Goal: Find specific page/section: Find specific page/section

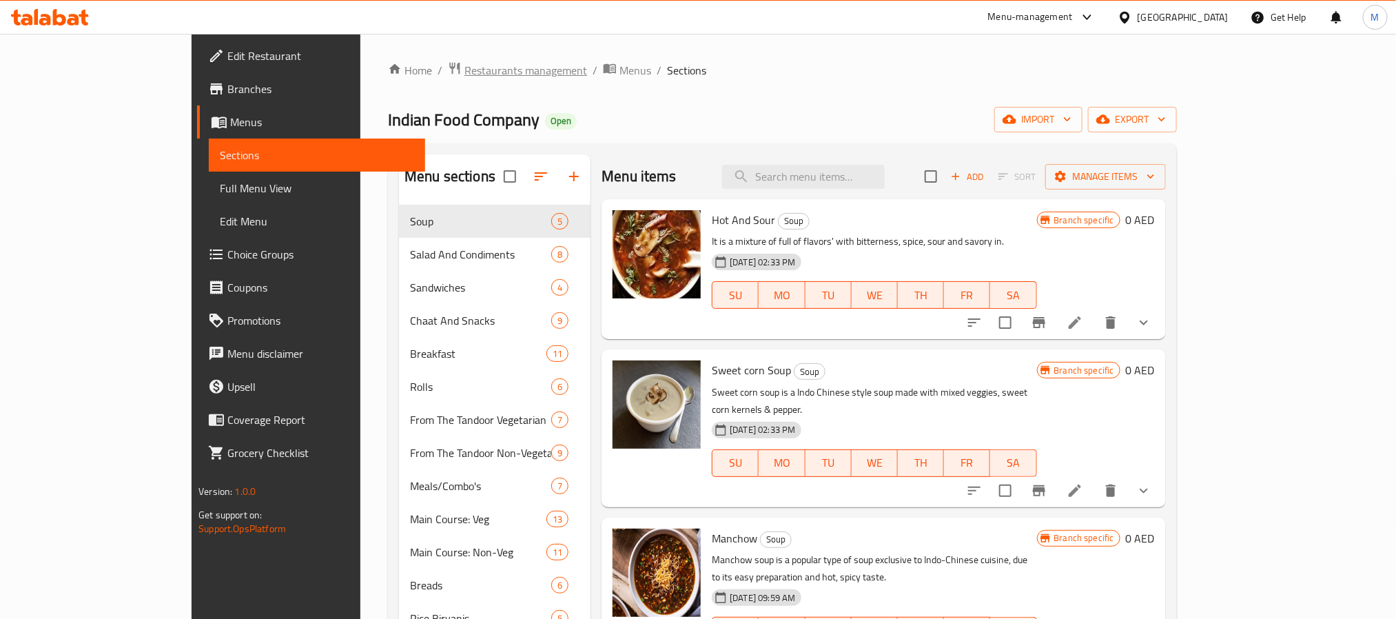
click at [465, 69] on span "Restaurants management" at bounding box center [526, 70] width 123 height 17
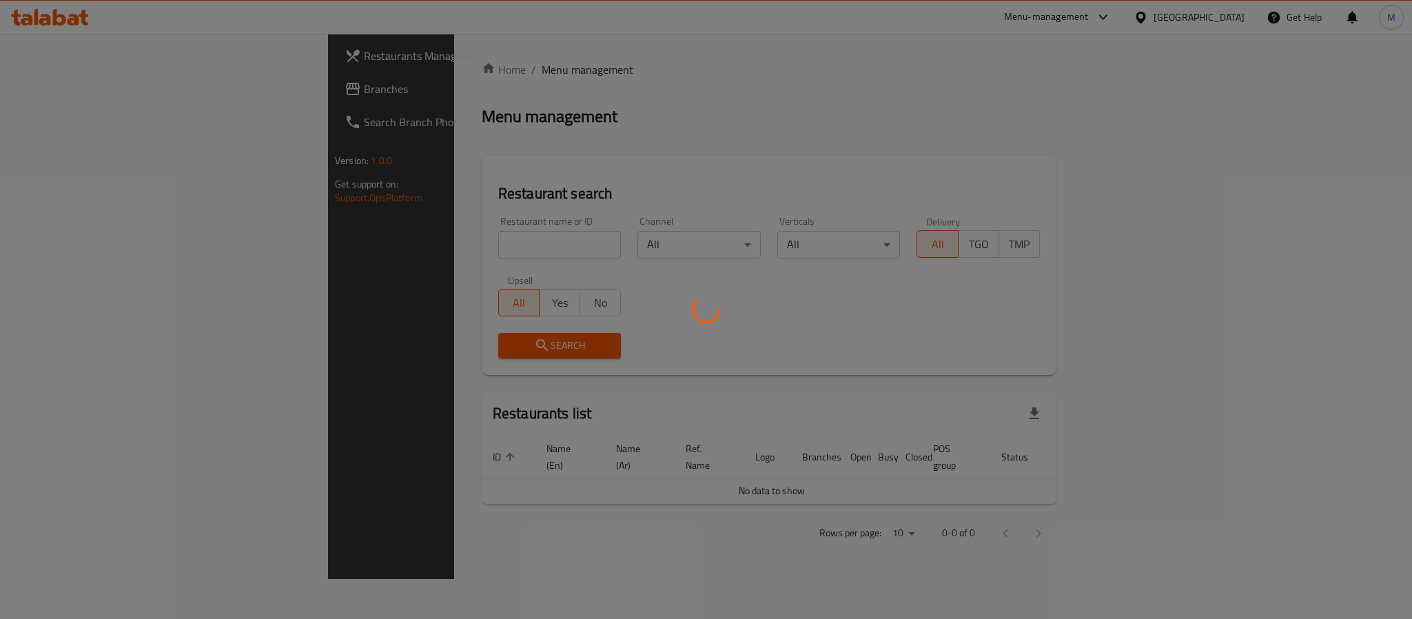
click at [1191, 15] on div at bounding box center [706, 309] width 1412 height 619
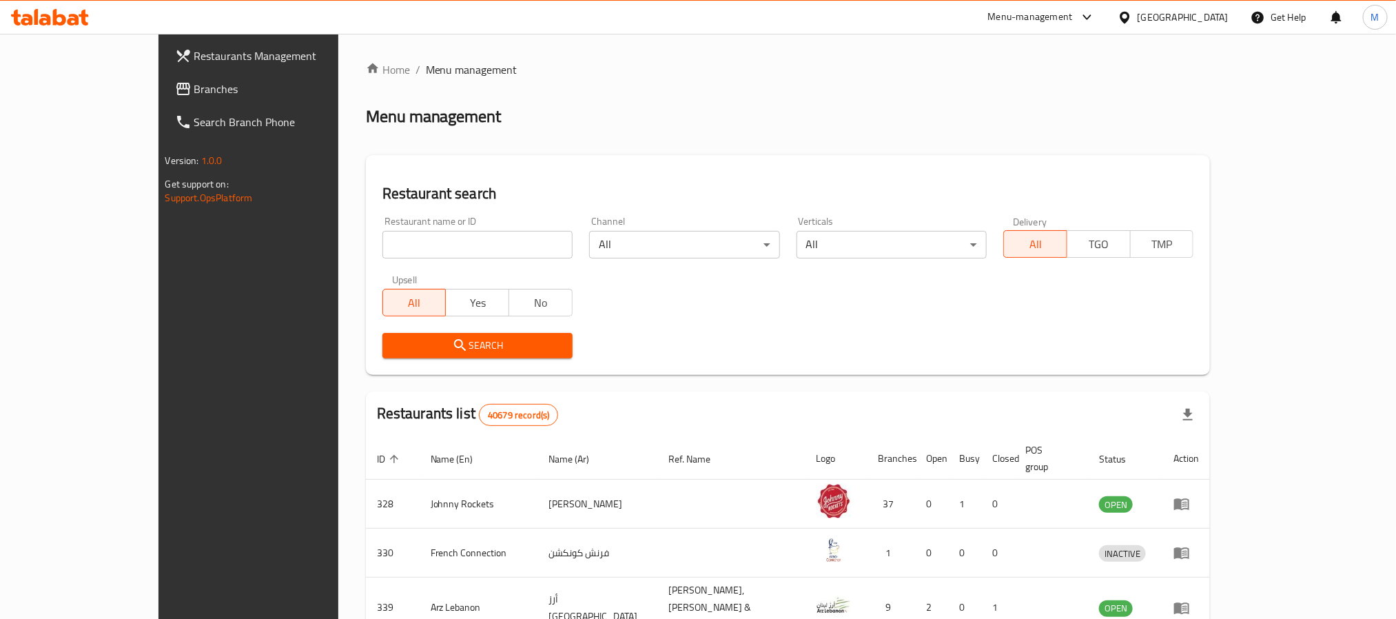
click at [1191, 15] on div "[GEOGRAPHIC_DATA]" at bounding box center [1183, 17] width 91 height 15
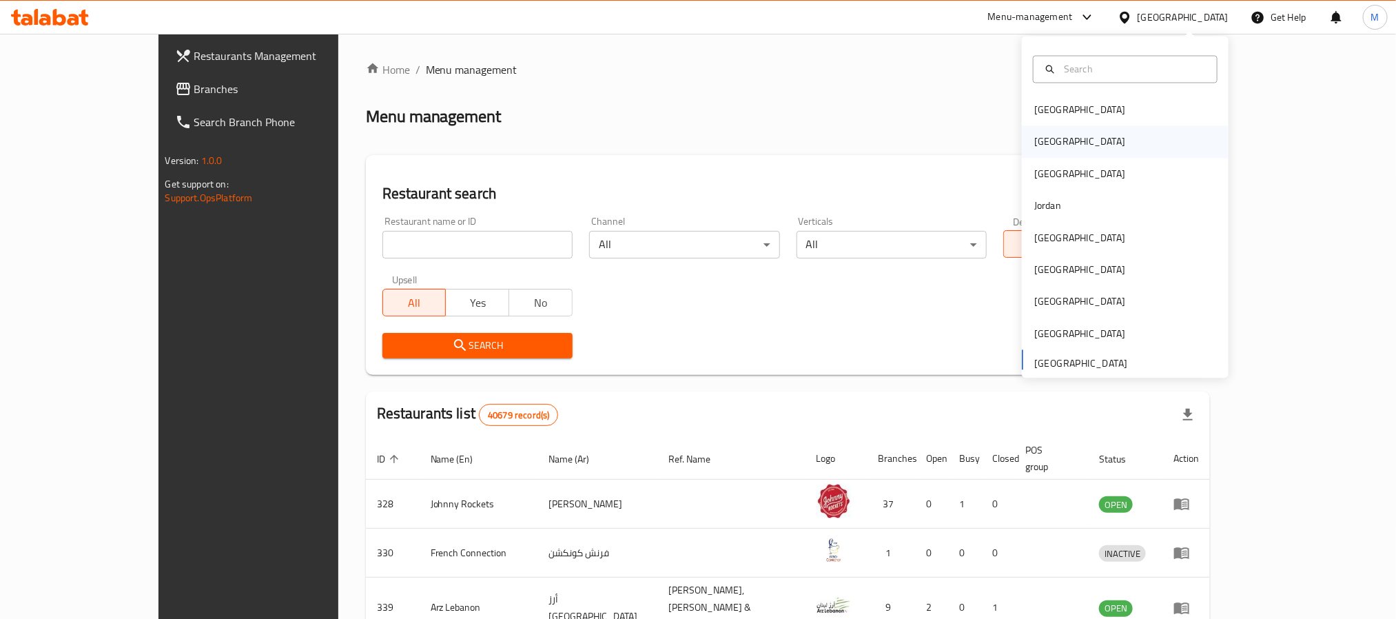
click at [1059, 143] on div "[GEOGRAPHIC_DATA]" at bounding box center [1125, 142] width 207 height 32
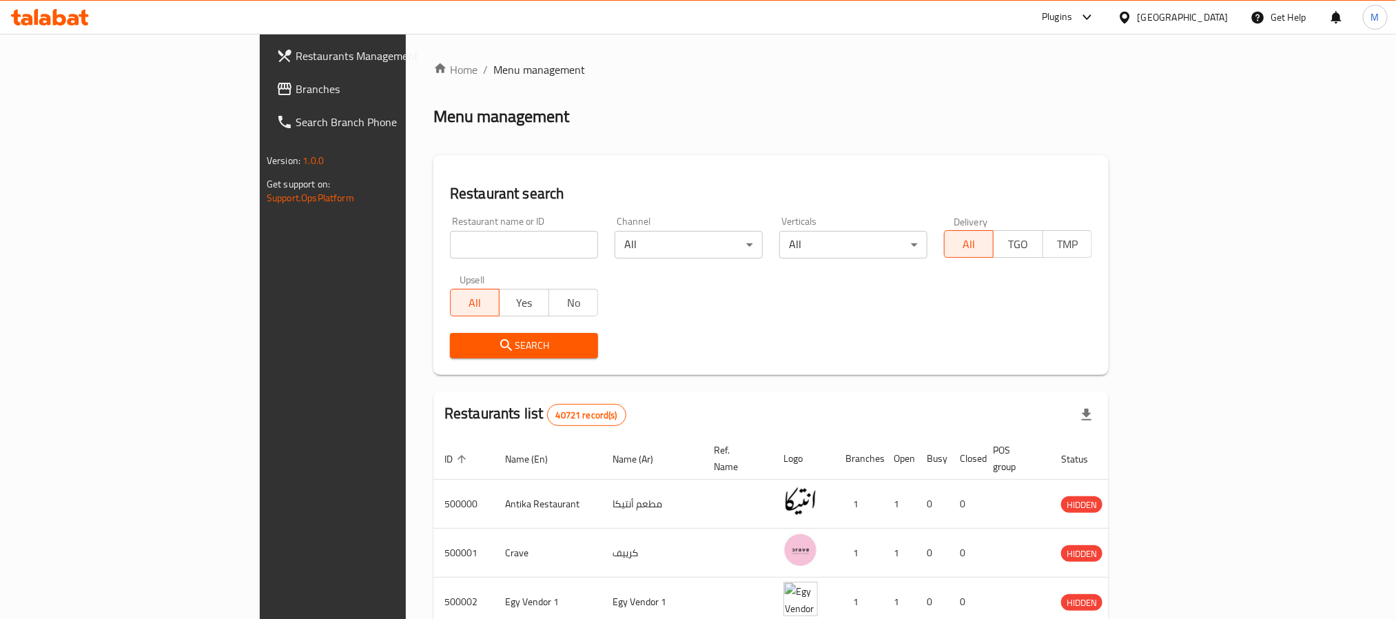
click at [450, 234] on input "search" at bounding box center [524, 245] width 148 height 28
paste input "Shawerma [PERSON_NAME]"
type input "Shawerma [PERSON_NAME]"
click button "Search" at bounding box center [524, 345] width 148 height 25
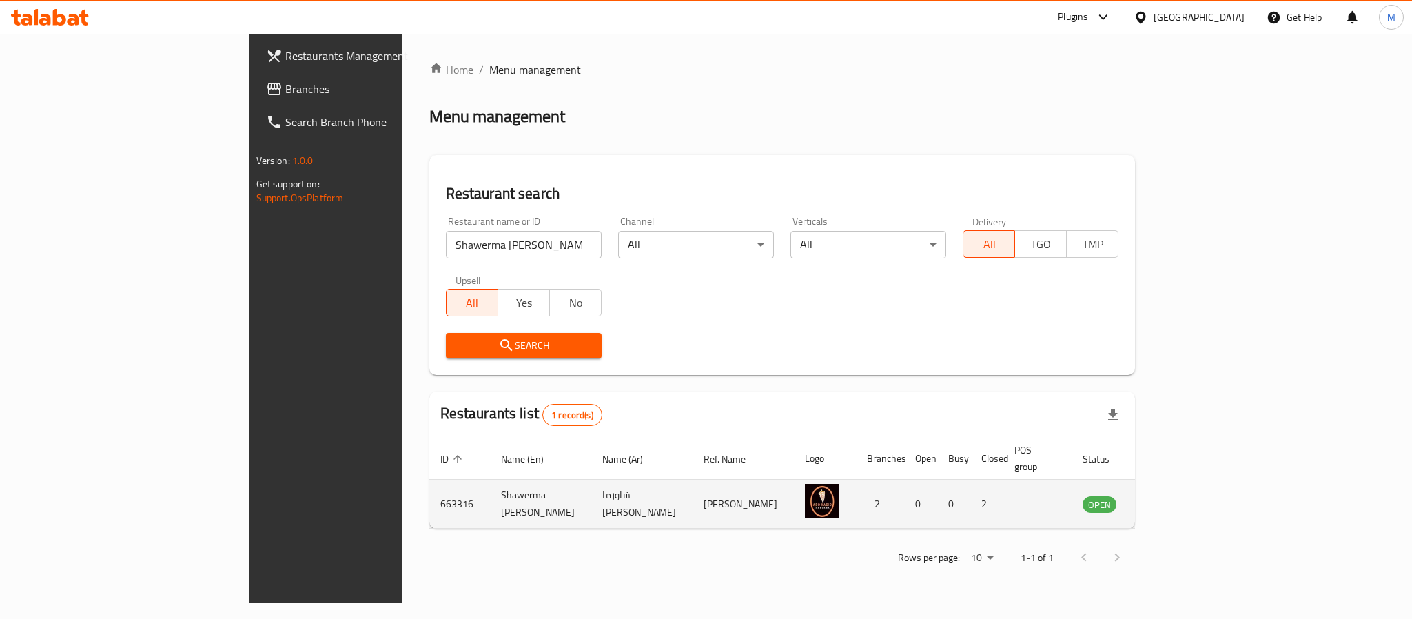
click at [490, 493] on td "Shawerma [PERSON_NAME]" at bounding box center [540, 504] width 101 height 49
click at [429, 488] on td "663316" at bounding box center [459, 504] width 61 height 49
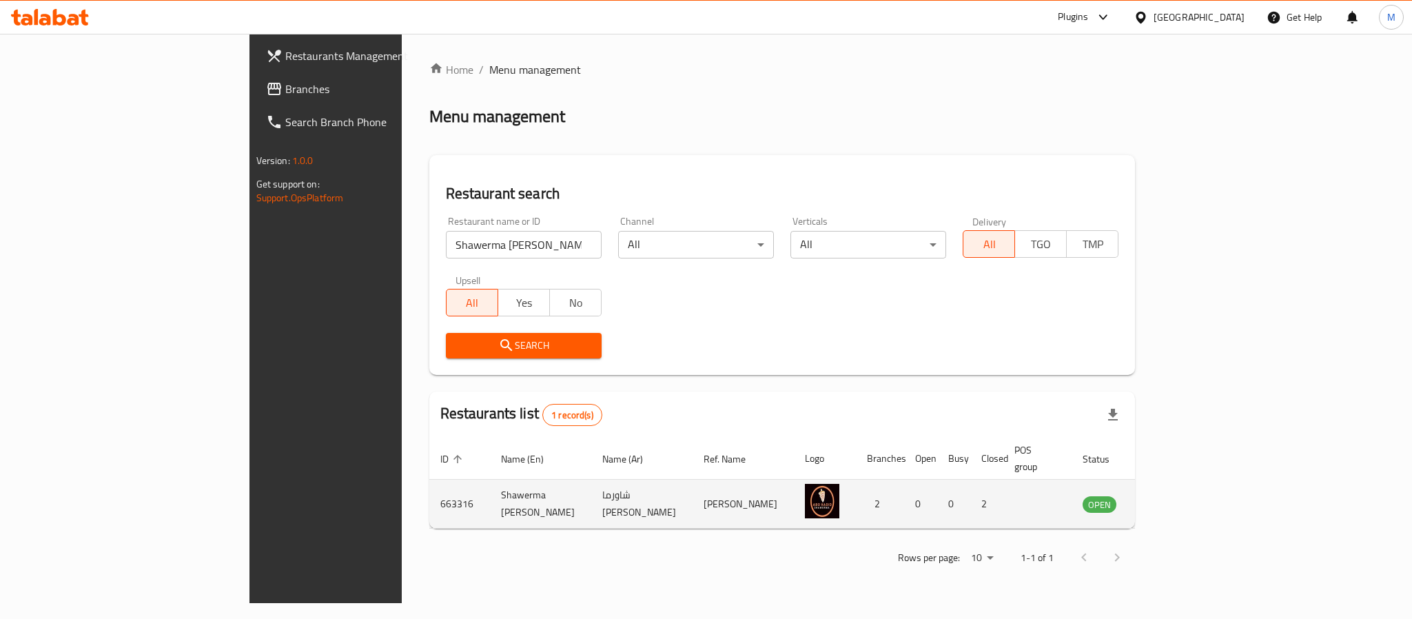
click at [490, 491] on td "Shawerma [PERSON_NAME]" at bounding box center [540, 504] width 101 height 49
copy td "Shawerma [PERSON_NAME]"
